Goal: Find specific page/section: Find specific page/section

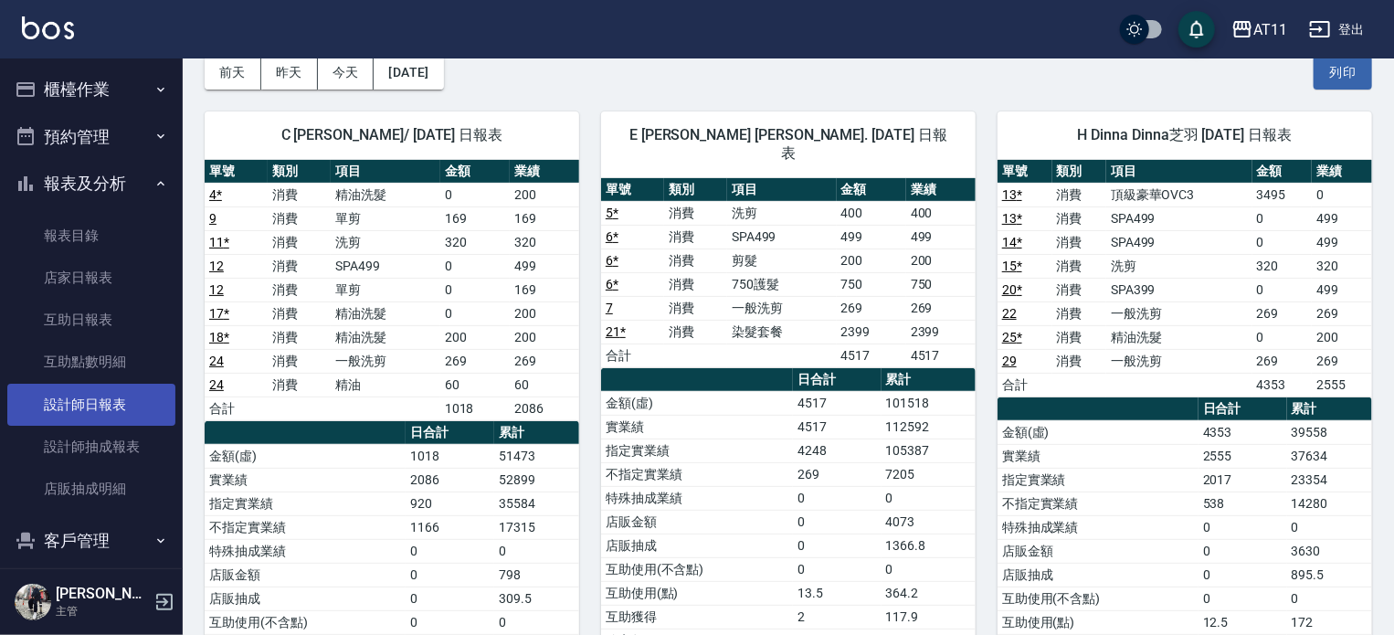
scroll to position [158, 0]
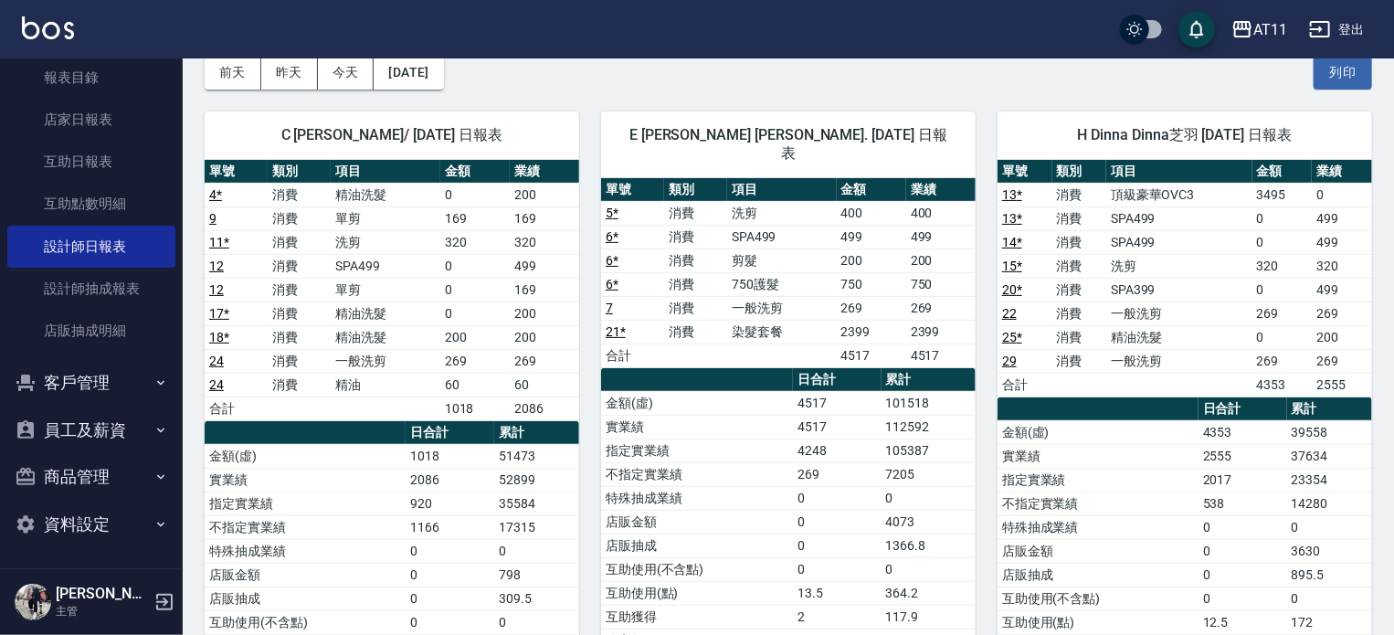
click at [126, 382] on button "客戶管理" at bounding box center [91, 383] width 168 height 48
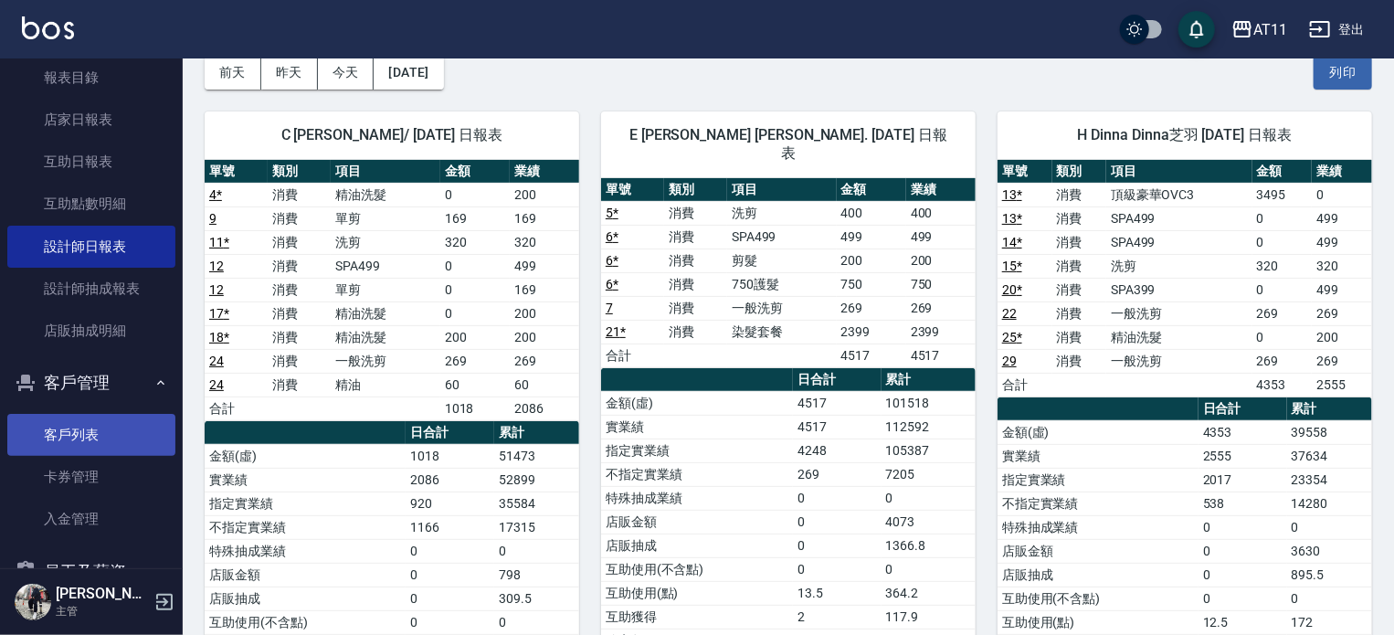
click at [91, 426] on link "客戶列表" at bounding box center [91, 435] width 168 height 42
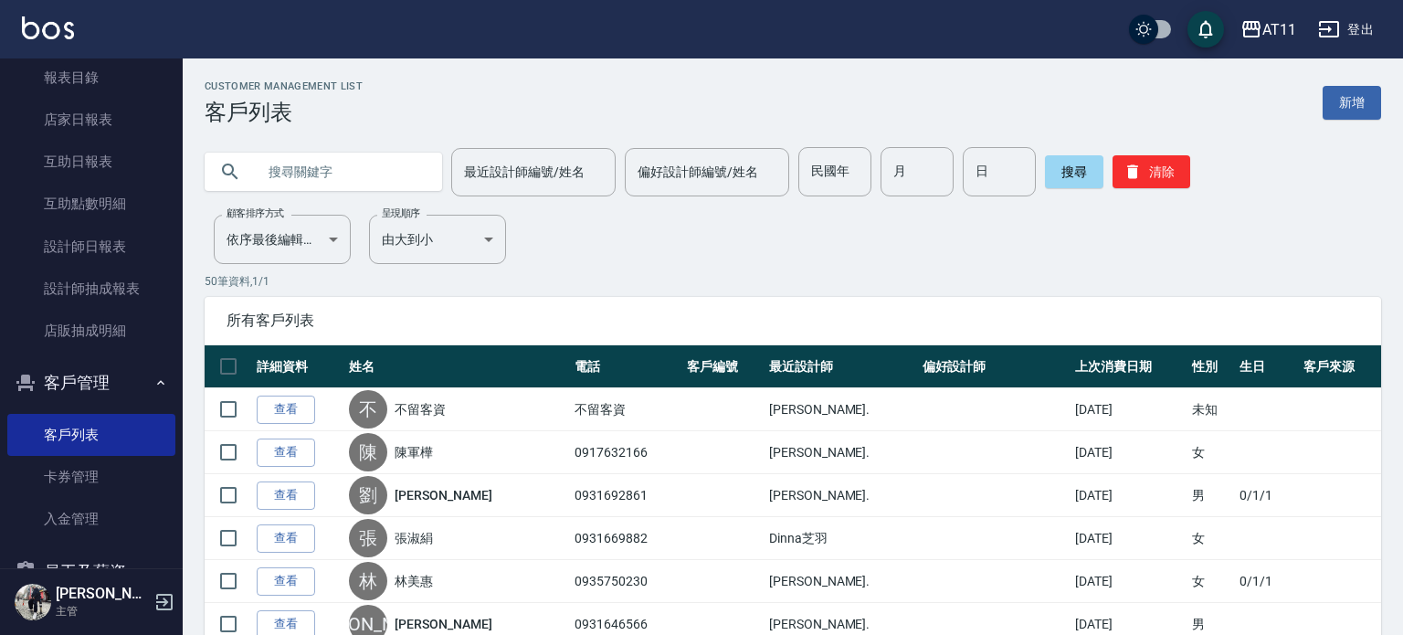
click at [332, 160] on input "text" at bounding box center [342, 171] width 172 height 49
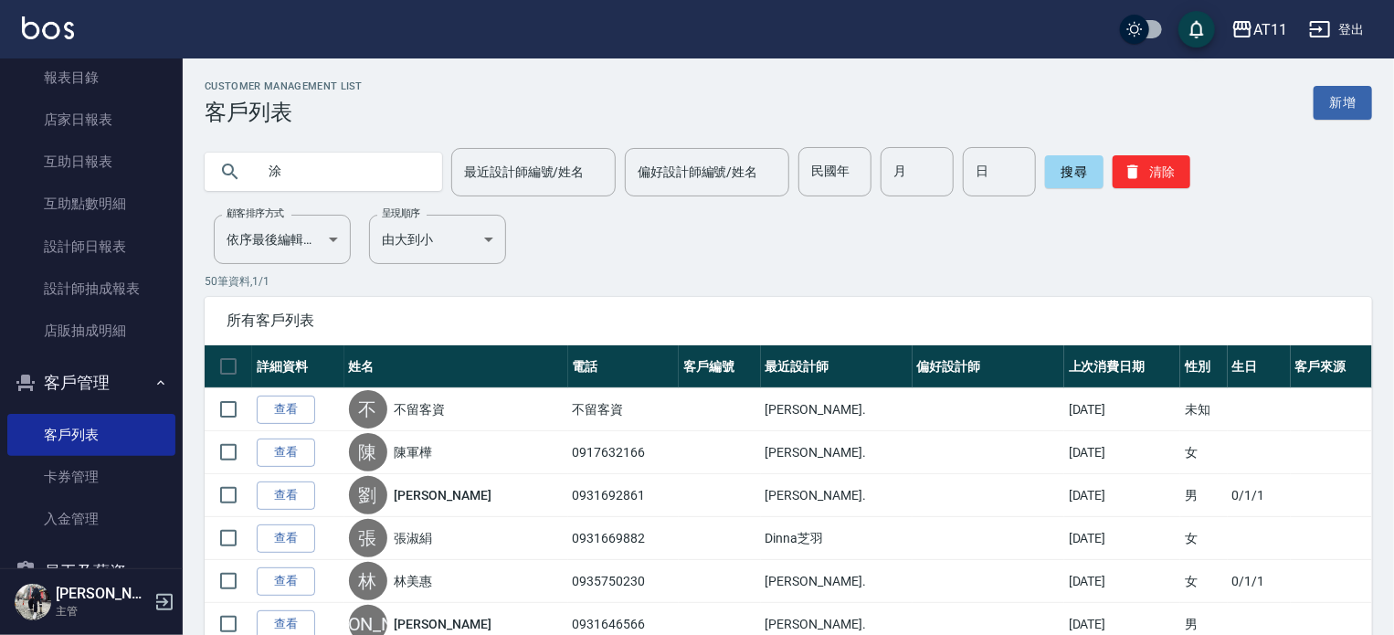
type input "涂"
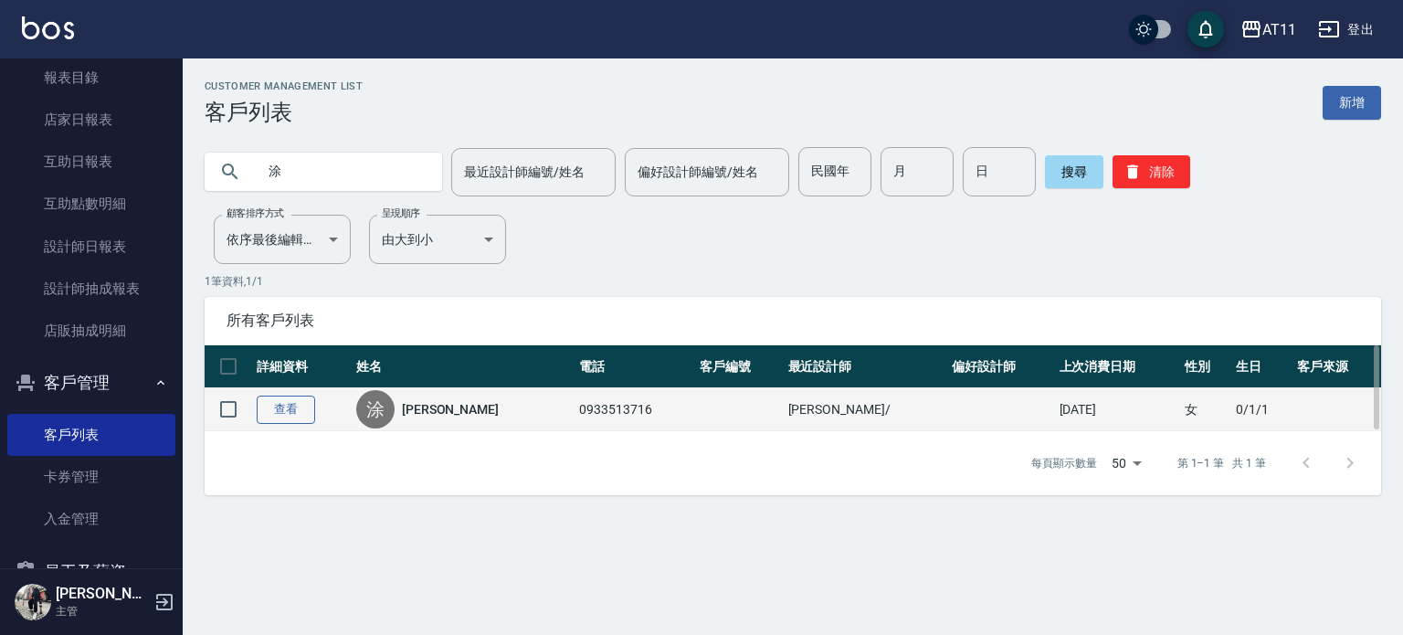
click at [294, 417] on link "查看" at bounding box center [286, 410] width 58 height 28
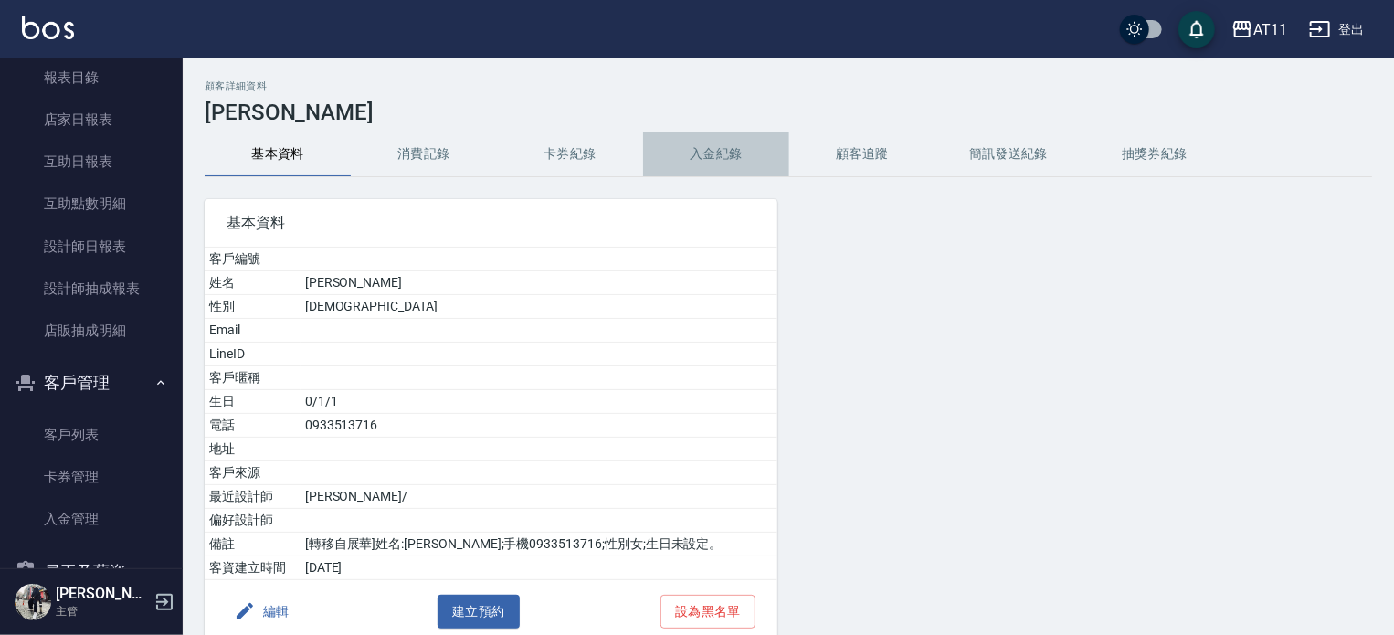
click at [721, 156] on button "入金紀錄" at bounding box center [716, 154] width 146 height 44
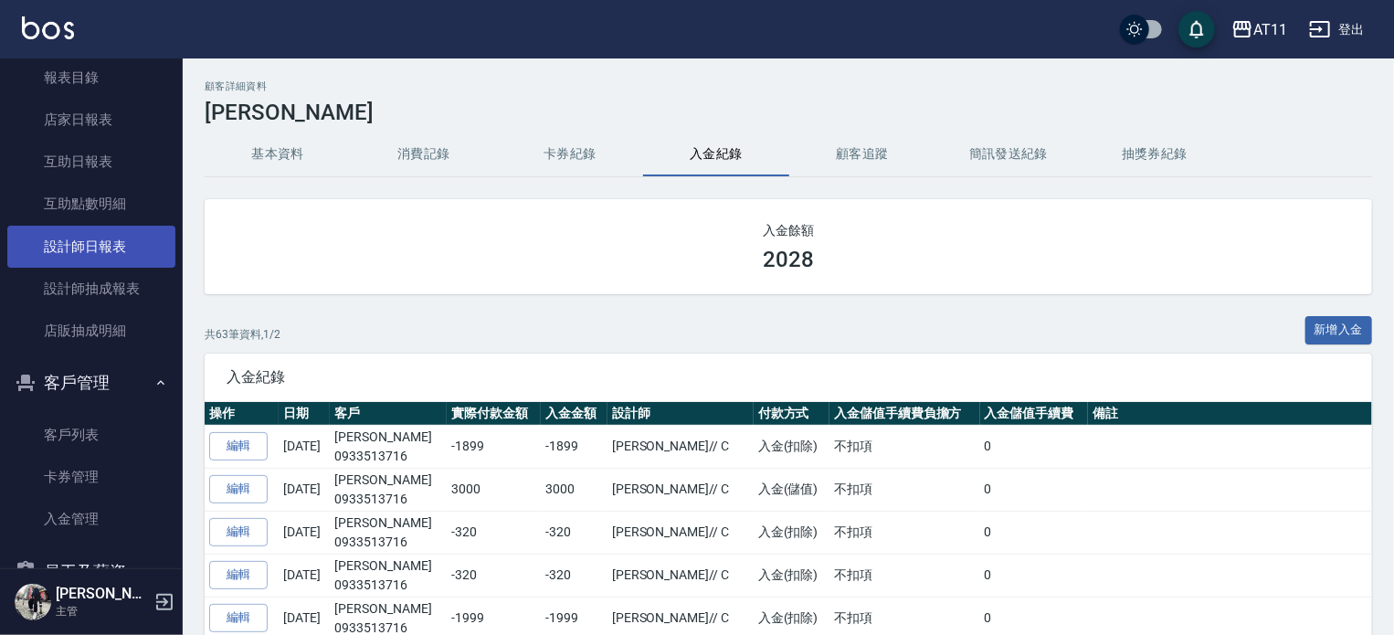
click at [117, 236] on link "設計師日報表" at bounding box center [91, 247] width 168 height 42
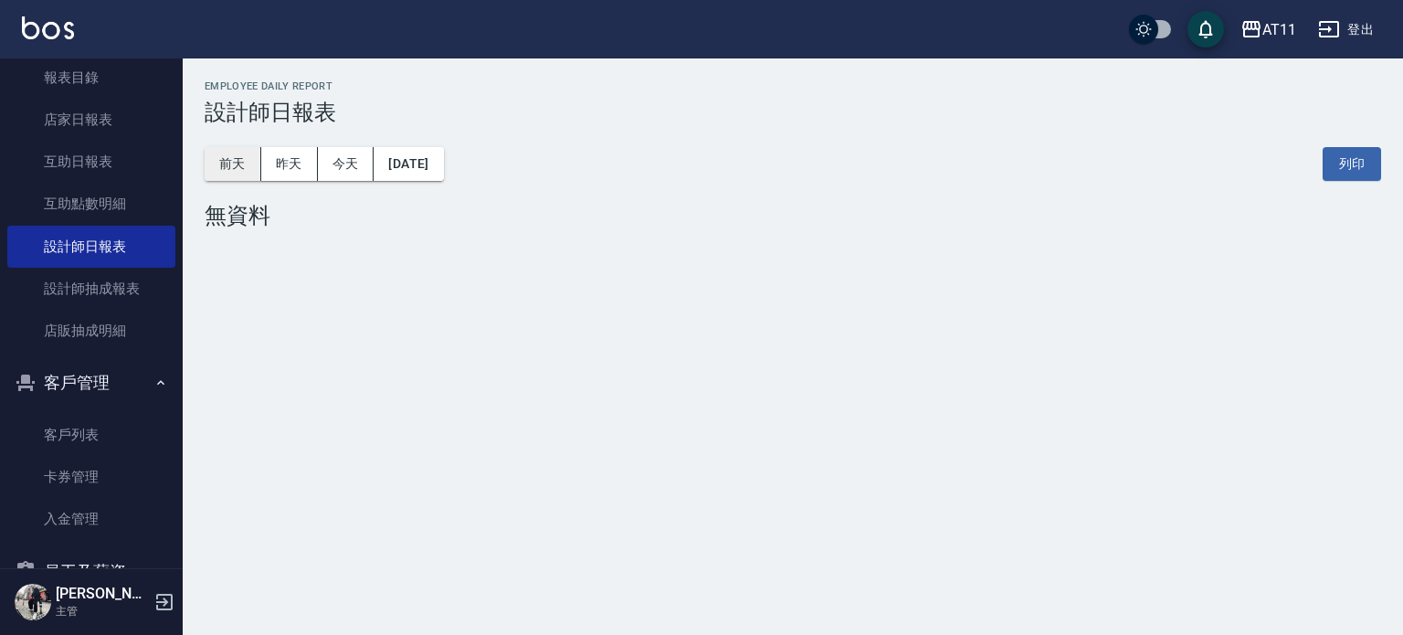
click at [237, 167] on button "前天" at bounding box center [233, 164] width 57 height 34
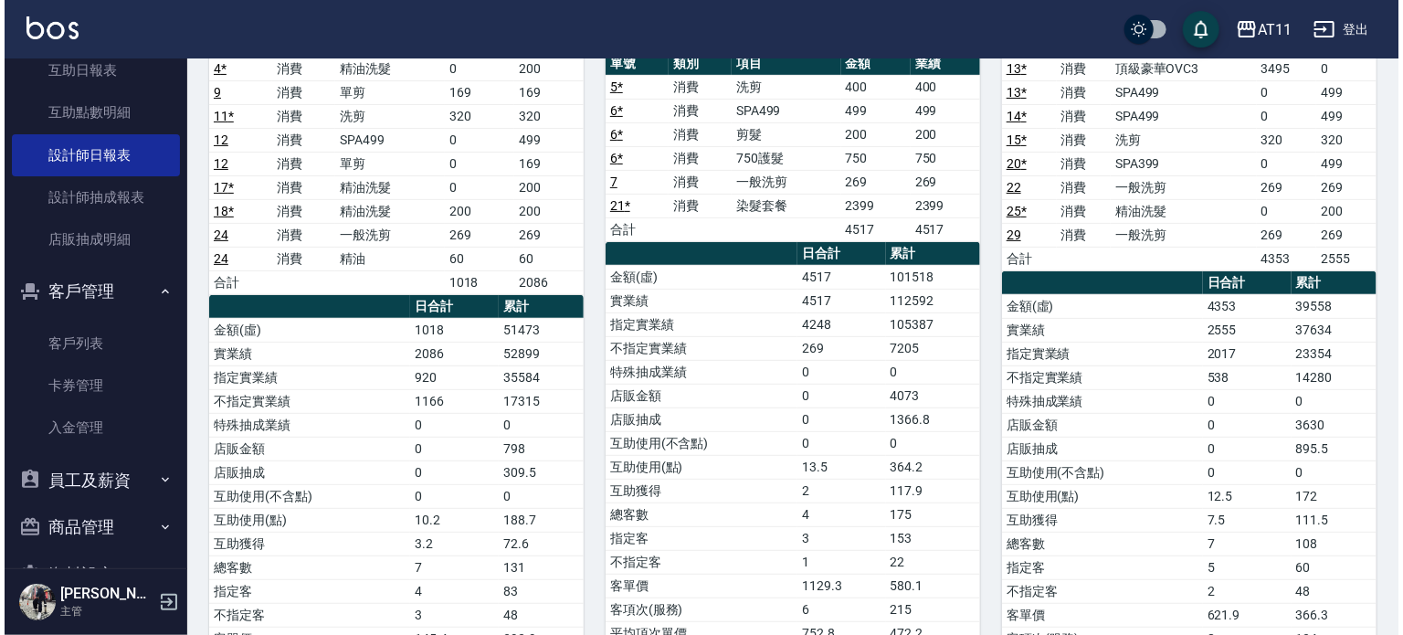
scroll to position [91, 0]
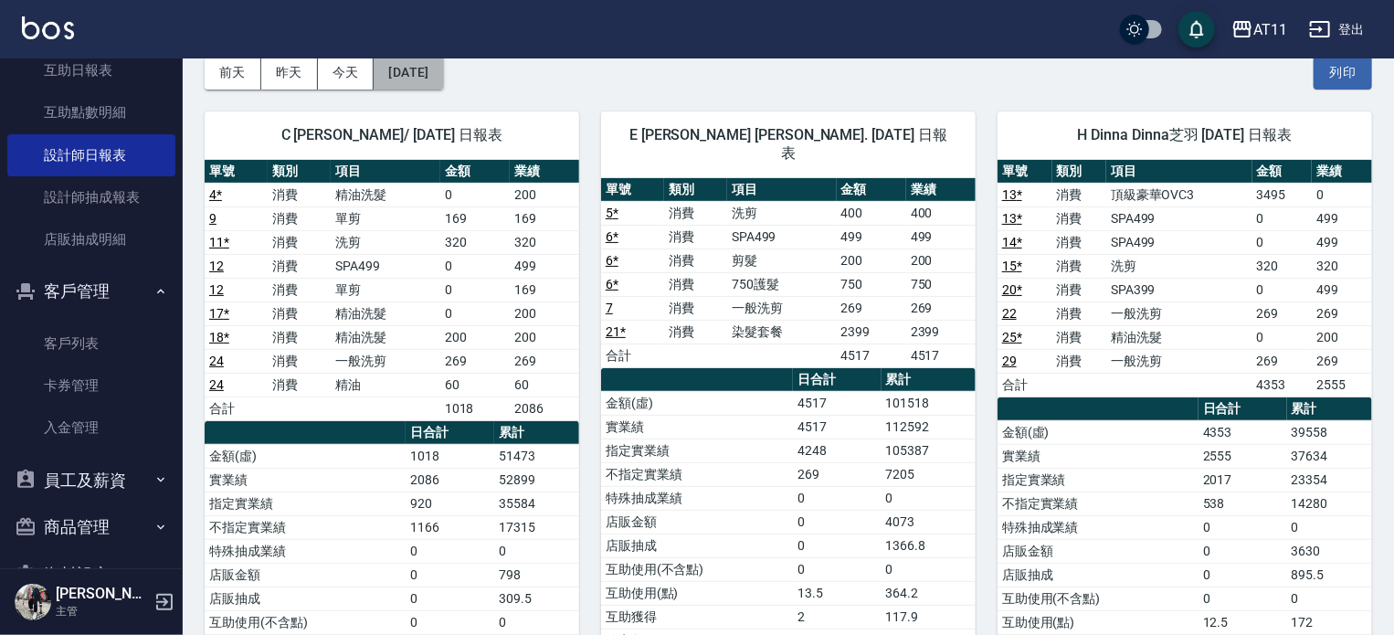
click at [424, 71] on button "[DATE]" at bounding box center [408, 73] width 69 height 34
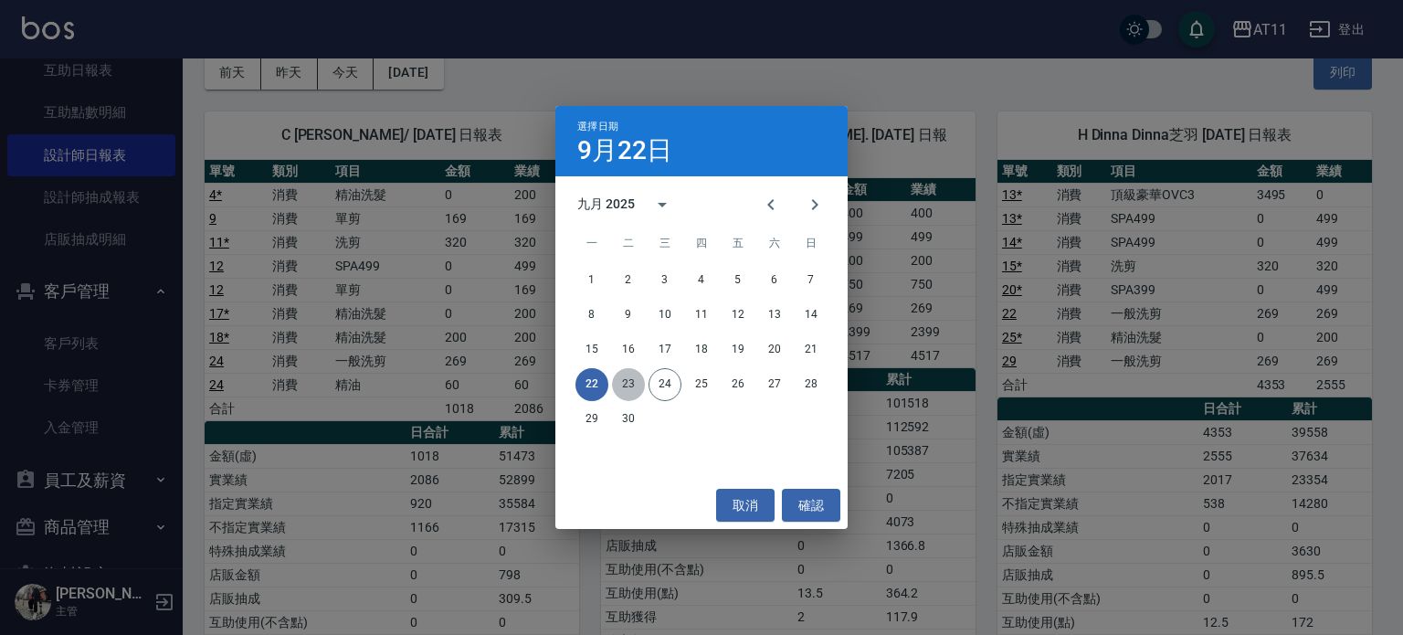
click at [628, 386] on button "23" at bounding box center [628, 384] width 33 height 33
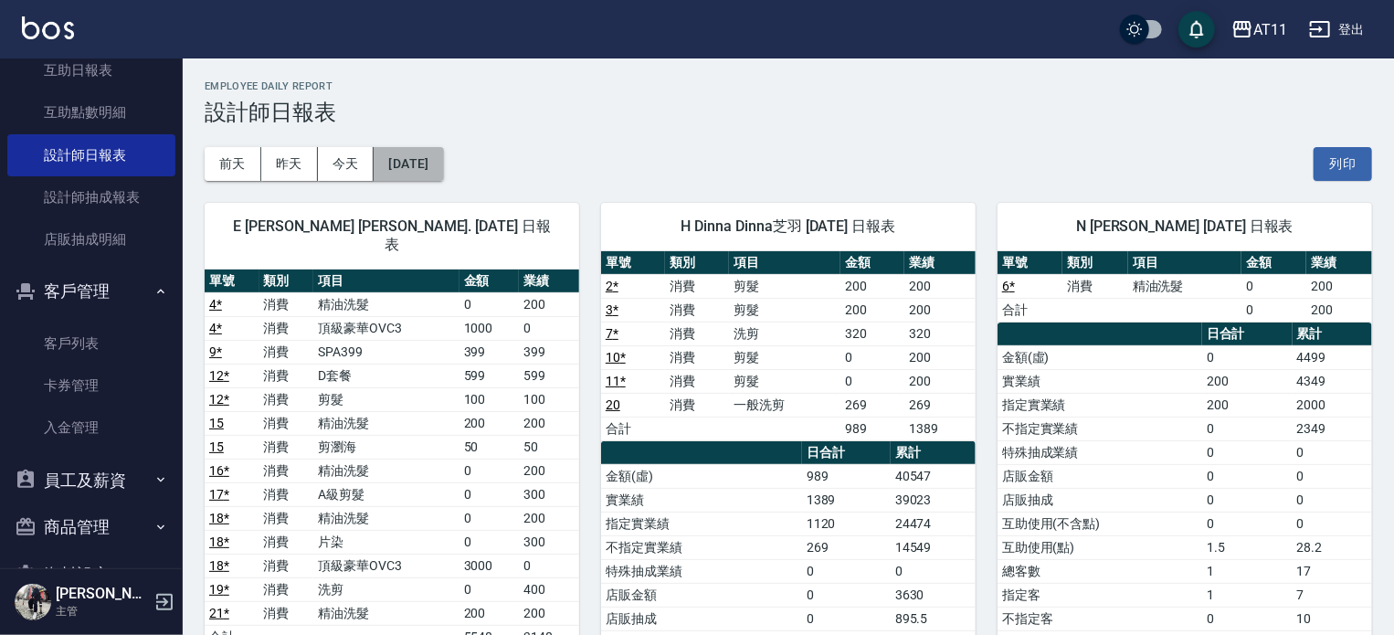
click at [443, 157] on button "[DATE]" at bounding box center [408, 164] width 69 height 34
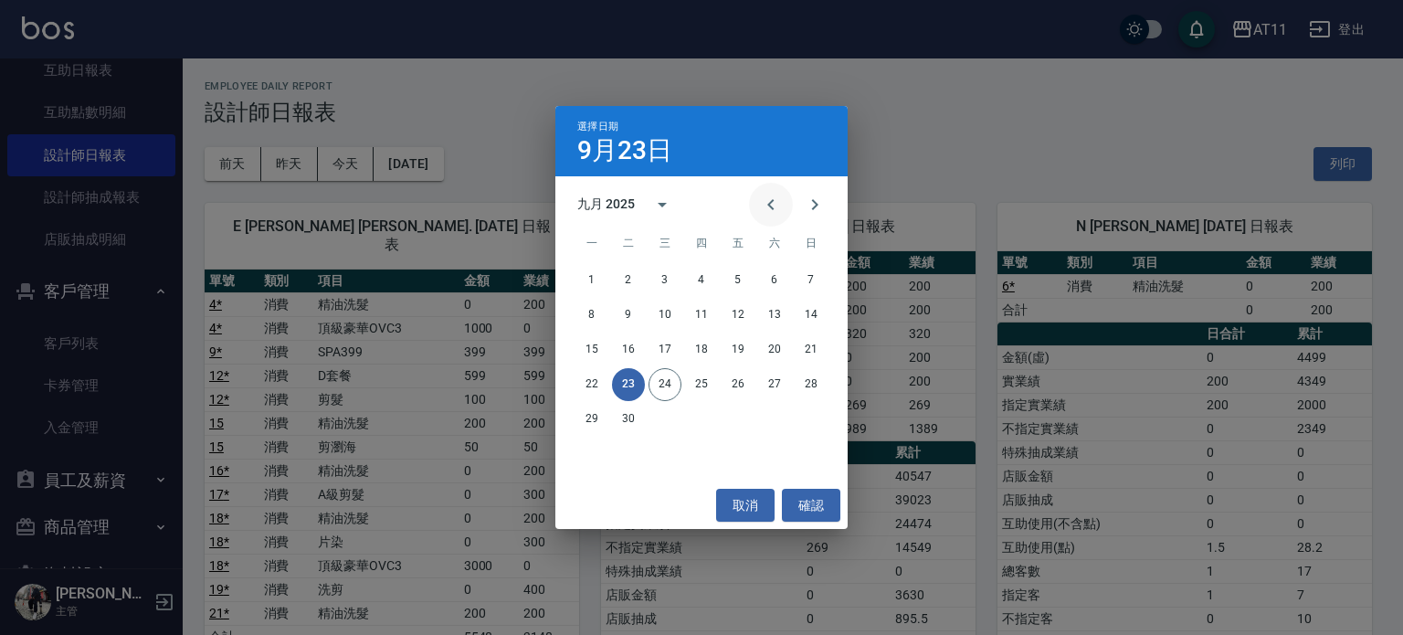
click at [771, 199] on icon "Previous month" at bounding box center [771, 205] width 22 height 22
click at [816, 381] on button "24" at bounding box center [811, 384] width 33 height 33
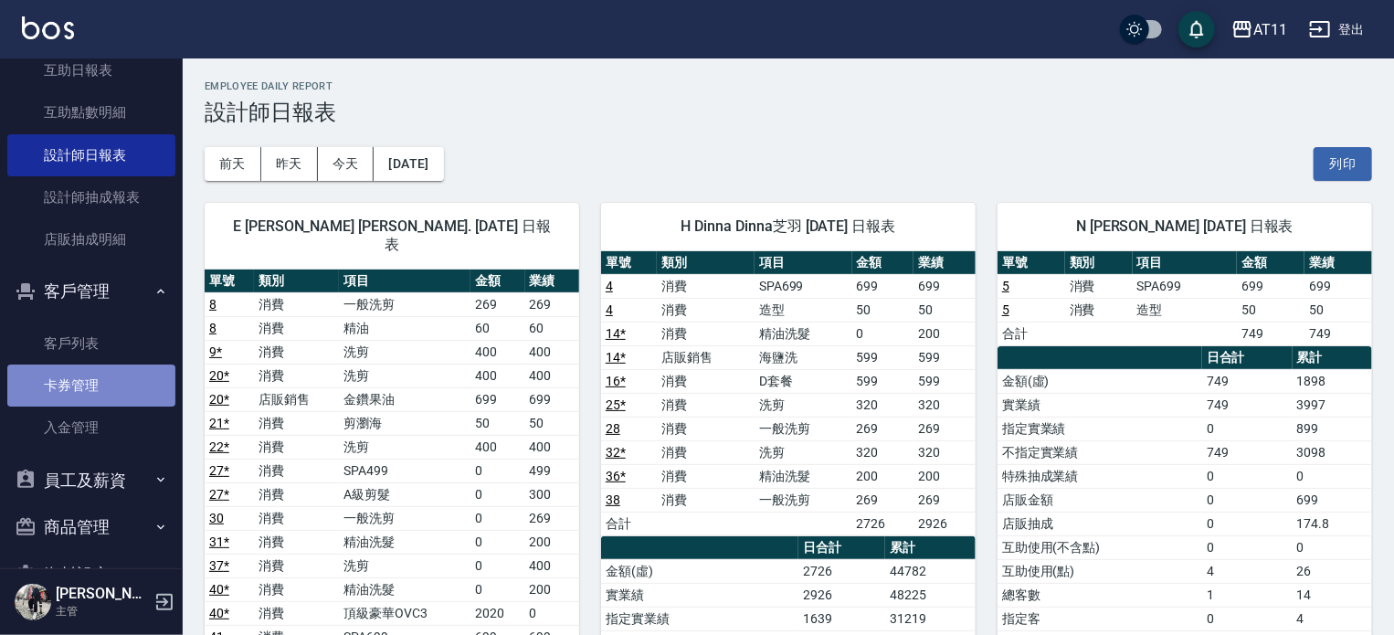
click at [121, 364] on link "卡券管理" at bounding box center [91, 385] width 168 height 42
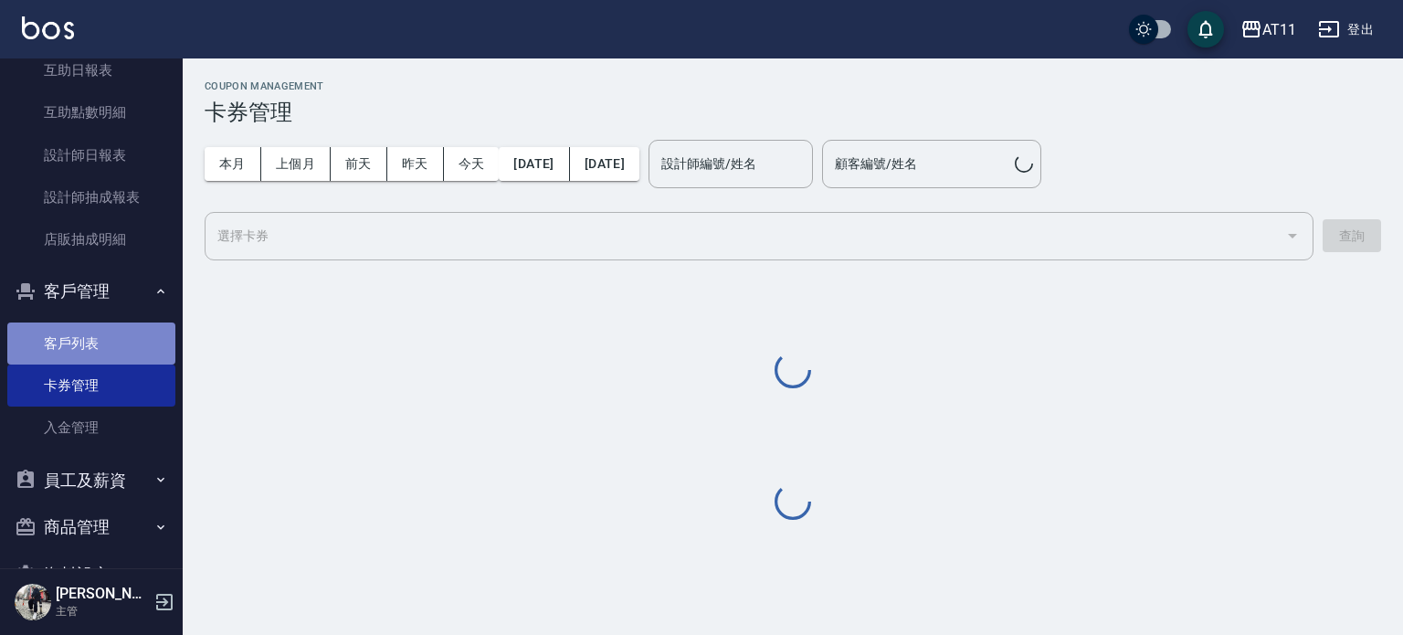
click at [131, 345] on link "客戶列表" at bounding box center [91, 343] width 168 height 42
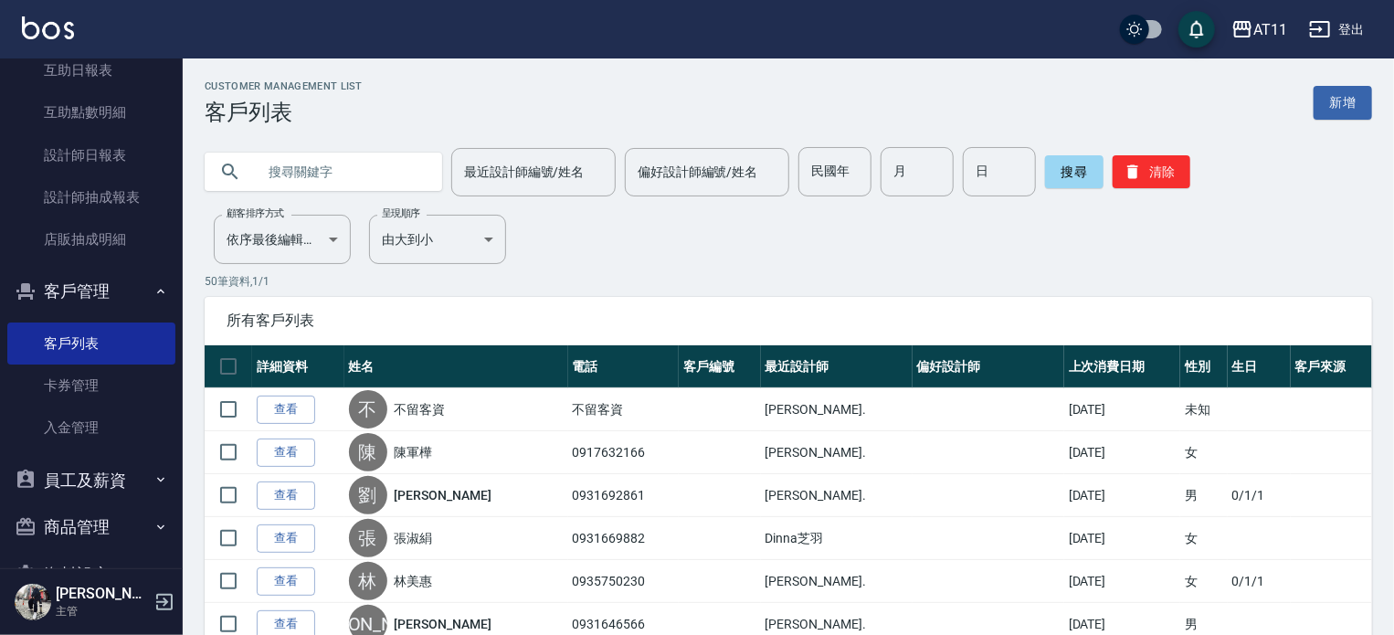
click at [114, 481] on button "員工及薪資" at bounding box center [91, 481] width 168 height 48
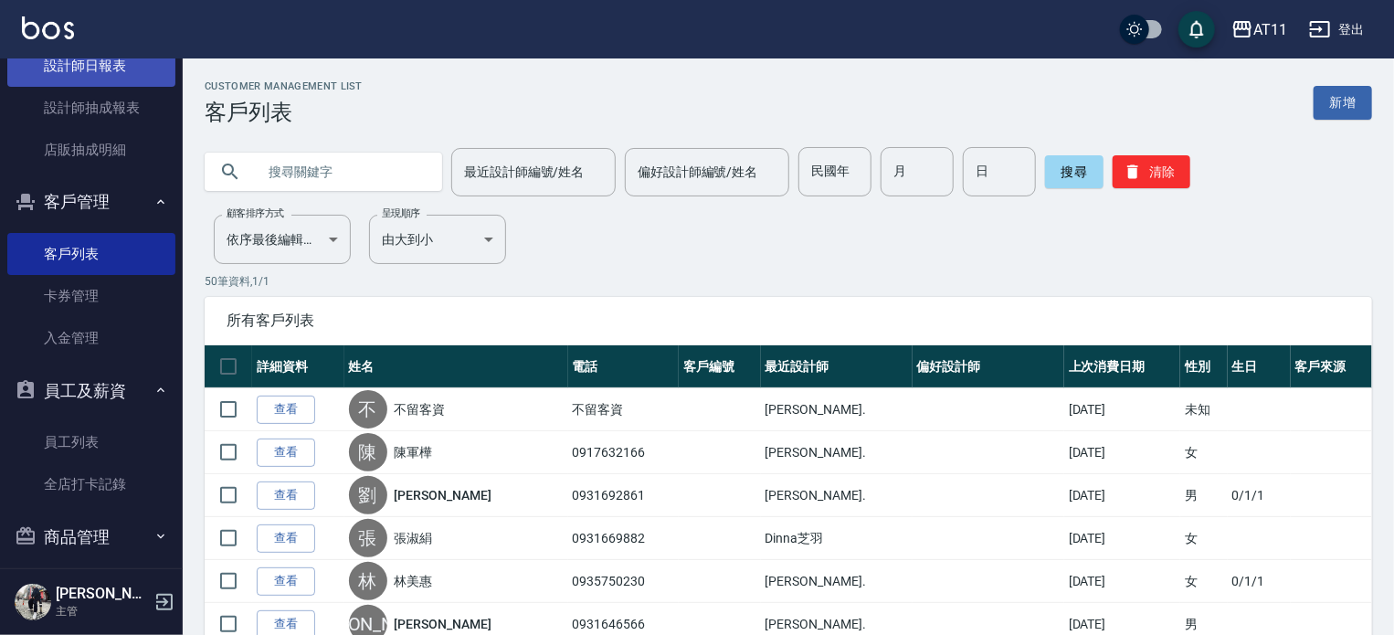
scroll to position [307, 0]
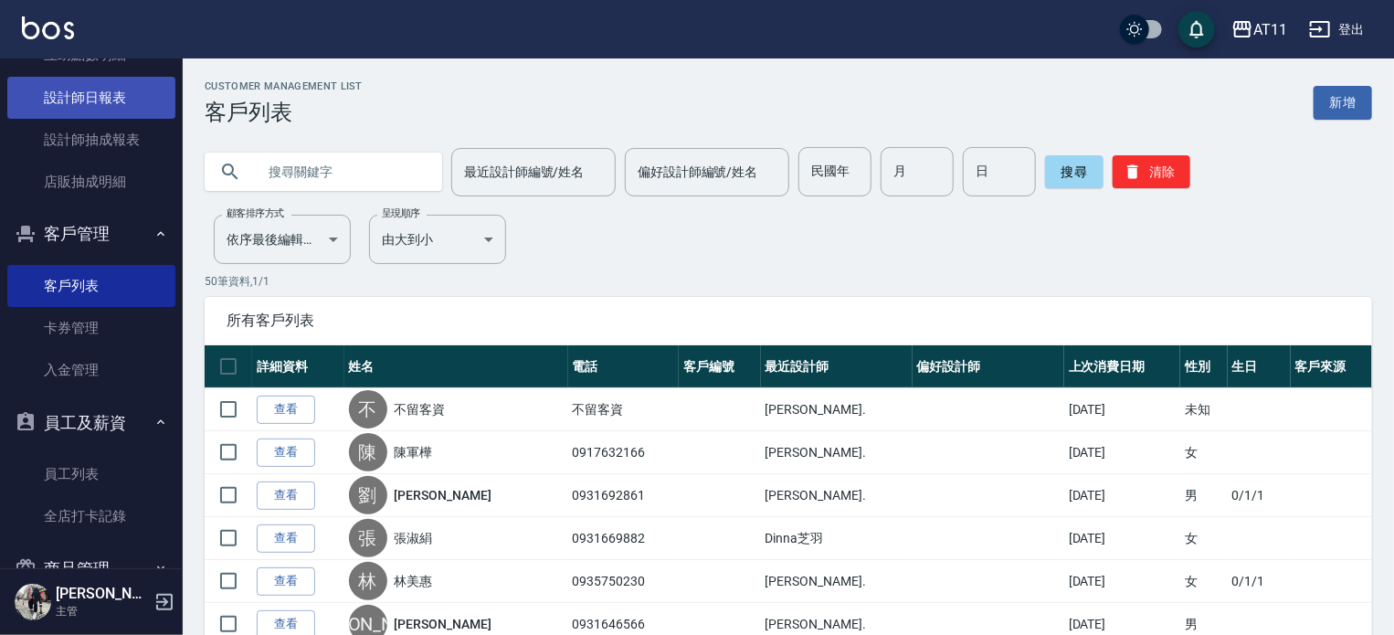
click at [80, 101] on link "設計師日報表" at bounding box center [91, 98] width 168 height 42
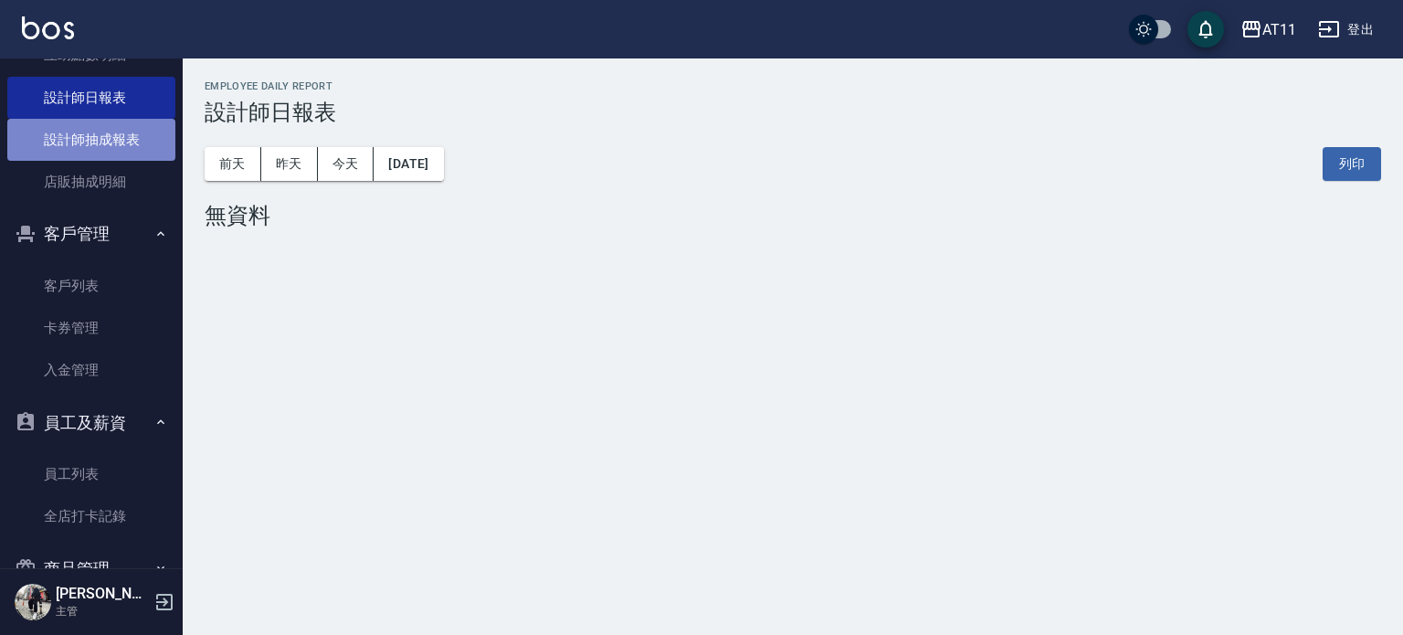
click at [120, 143] on link "設計師抽成報表" at bounding box center [91, 140] width 168 height 42
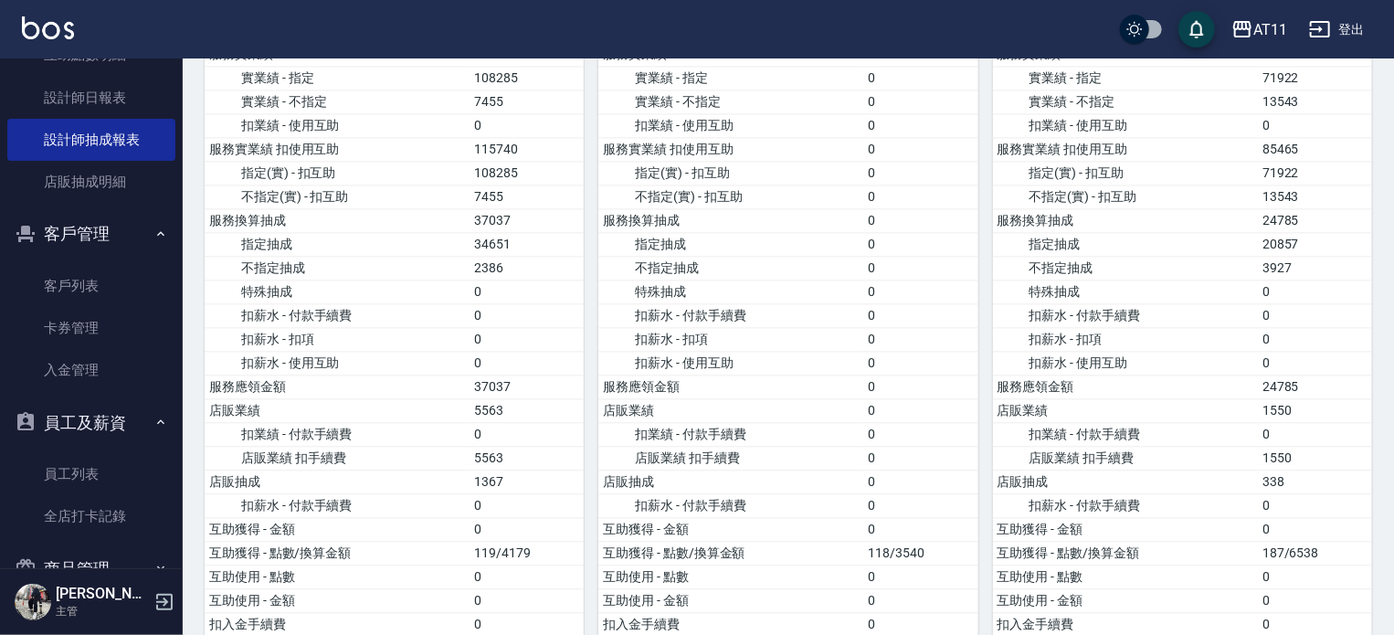
scroll to position [2192, 0]
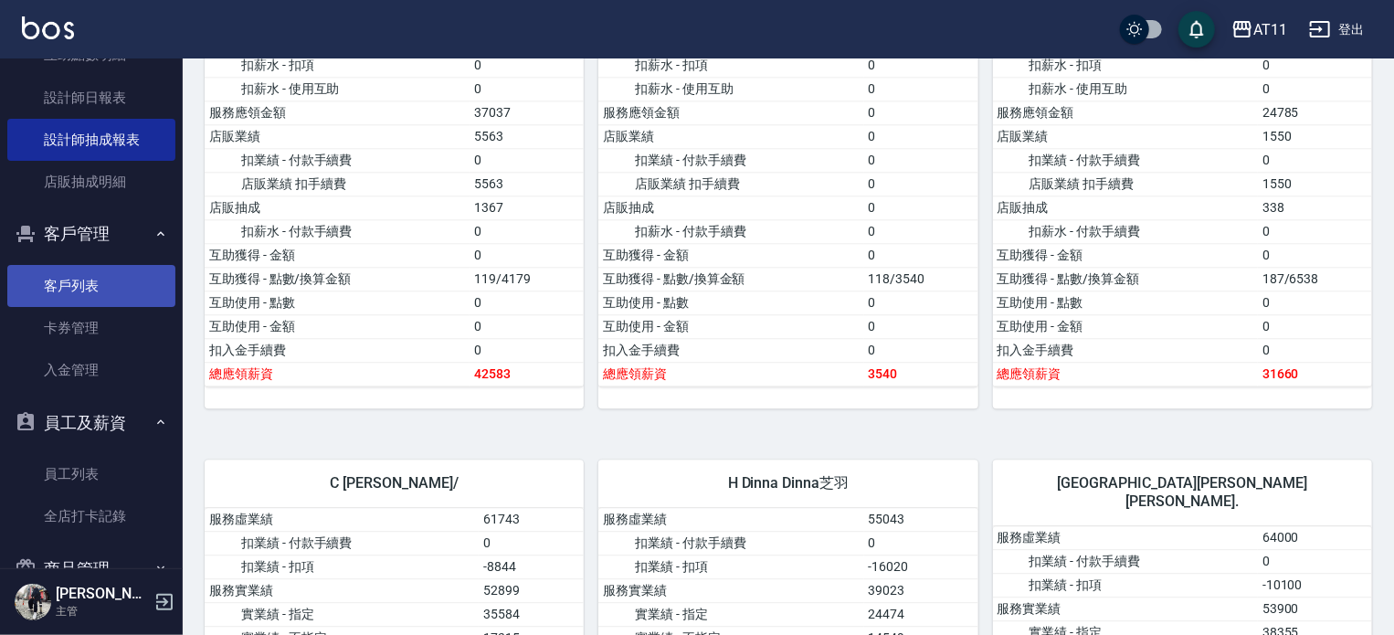
click at [84, 291] on link "客戶列表" at bounding box center [91, 286] width 168 height 42
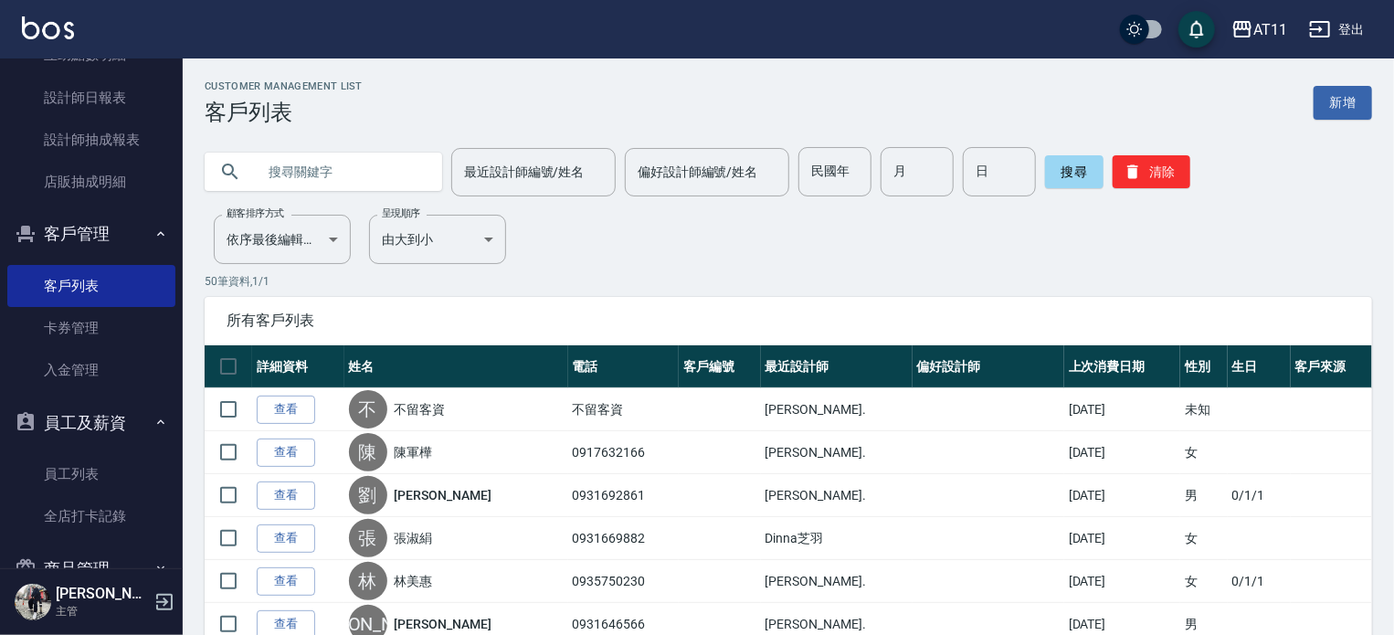
click at [899, 304] on div "所有客戶列表" at bounding box center [788, 321] width 1167 height 48
